Goal: Task Accomplishment & Management: Use online tool/utility

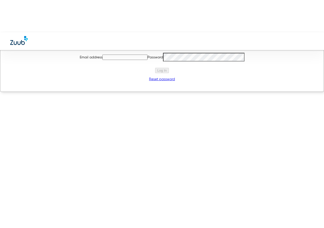
type input "[EMAIL_ADDRESS][DOMAIN_NAME]"
click at [156, 73] on button "Log In" at bounding box center [161, 70] width 13 height 5
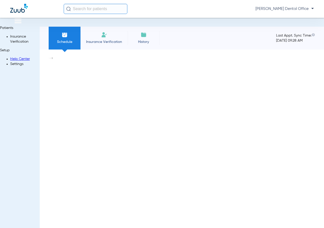
click at [106, 5] on input "text" at bounding box center [96, 9] width 64 height 10
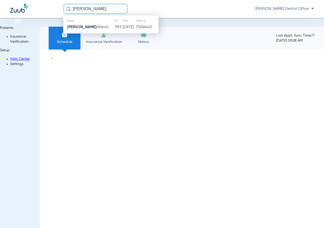
type input "[PERSON_NAME]"
click at [112, 31] on div "Name ID DOB Office ID [PERSON_NAME] dhead [DEMOGRAPHIC_DATA] [DATE] 17006445" at bounding box center [110, 24] width 95 height 18
click at [114, 30] on td "1193" at bounding box center [118, 27] width 8 height 7
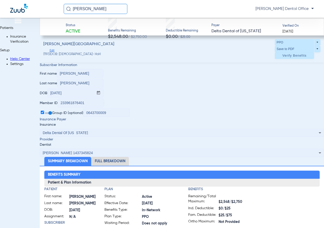
click at [286, 59] on span at bounding box center [293, 56] width 39 height 12
click at [286, 56] on span at bounding box center [293, 56] width 39 height 12
click at [284, 54] on span "Verify Benefits" at bounding box center [294, 56] width 24 height 4
click at [285, 54] on span "Verify Benefits" at bounding box center [294, 56] width 24 height 4
